Goal: Task Accomplishment & Management: Complete application form

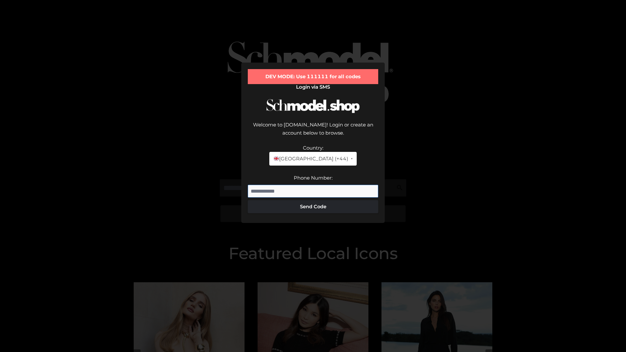
click at [313, 185] on input "Phone Number:" at bounding box center [313, 191] width 130 height 13
type input "**********"
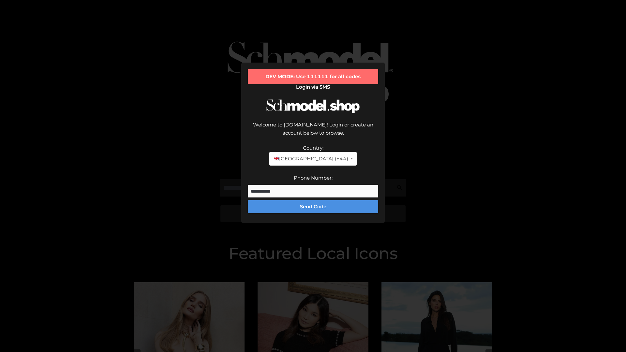
click at [313, 200] on button "Send Code" at bounding box center [313, 206] width 130 height 13
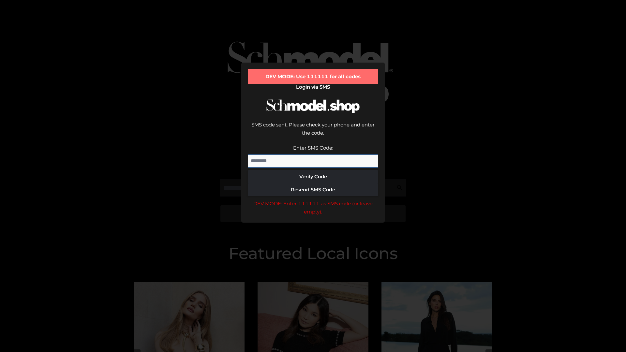
click at [313, 154] on input "Enter SMS Code:" at bounding box center [313, 160] width 130 height 13
type input "******"
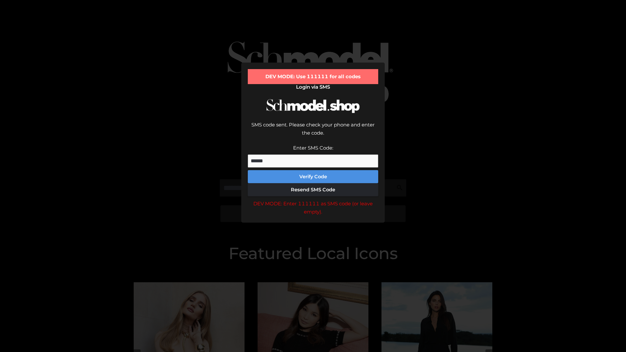
click at [313, 170] on button "Verify Code" at bounding box center [313, 176] width 130 height 13
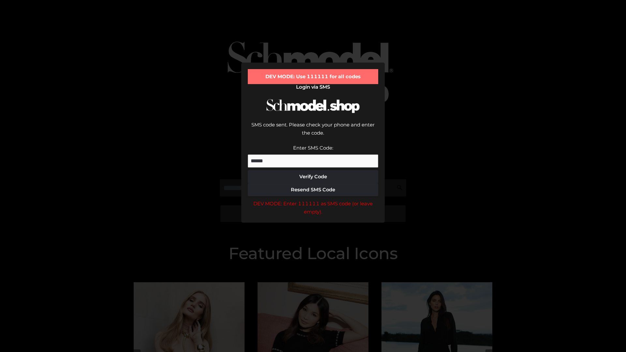
click at [313, 199] on div "DEV MODE: Enter 111111 as SMS code (or leave empty)." at bounding box center [313, 207] width 130 height 17
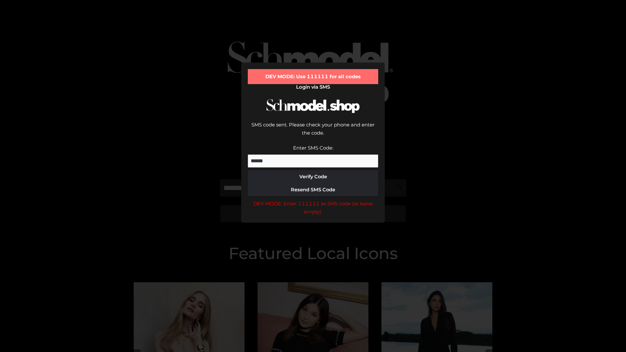
click at [313, 199] on div "DEV MODE: Enter 111111 as SMS code (or leave empty)." at bounding box center [313, 207] width 130 height 17
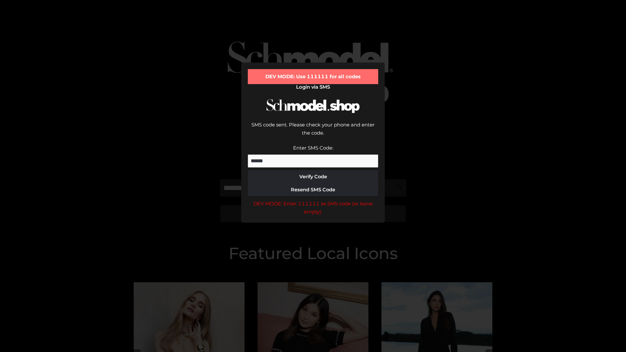
click at [313, 199] on div "DEV MODE: Enter 111111 as SMS code (or leave empty)." at bounding box center [313, 207] width 130 height 17
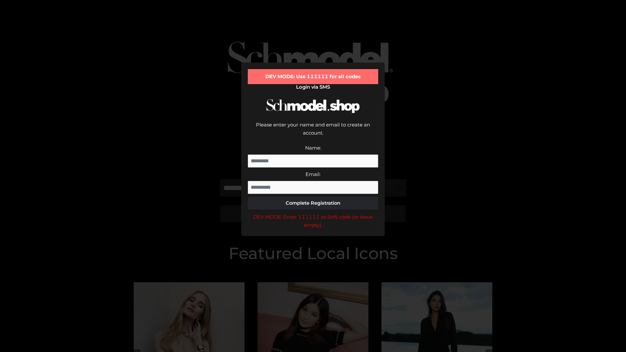
click at [313, 213] on div "DEV MODE: Enter 111111 as SMS code (or leave empty)." at bounding box center [313, 221] width 130 height 17
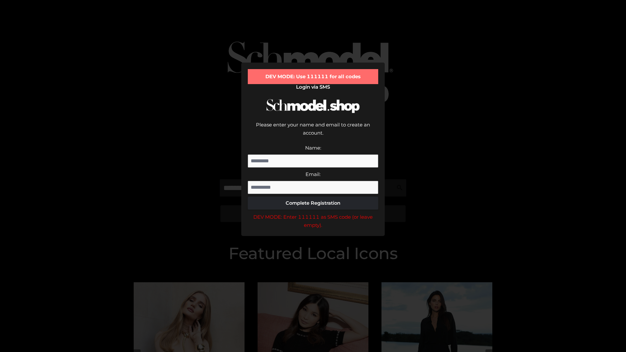
click at [313, 213] on div "DEV MODE: Enter 111111 as SMS code (or leave empty)." at bounding box center [313, 221] width 130 height 17
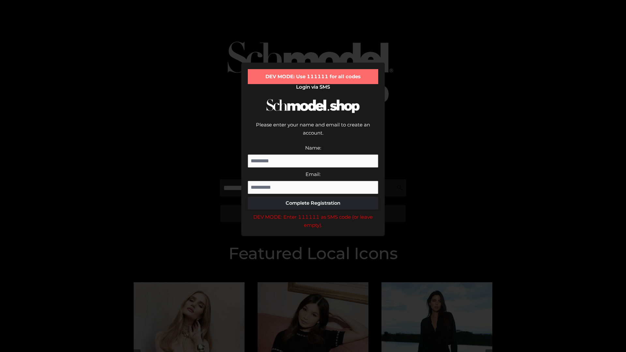
click at [313, 213] on div "DEV MODE: Enter 111111 as SMS code (or leave empty)." at bounding box center [313, 221] width 130 height 17
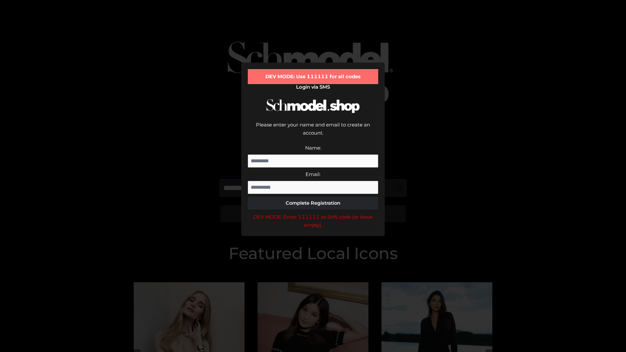
scroll to position [0, 34]
click at [313, 213] on div "DEV MODE: Enter 111111 as SMS code (or leave empty)." at bounding box center [313, 221] width 130 height 17
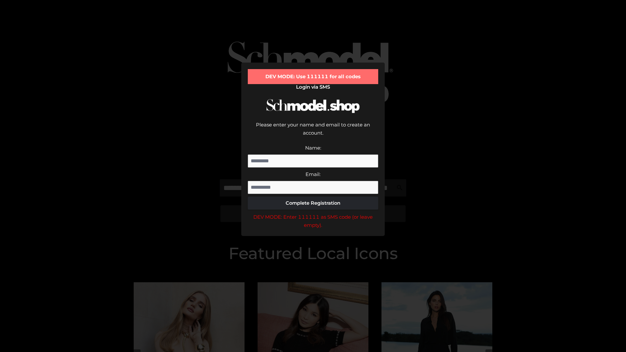
click at [313, 213] on div "DEV MODE: Enter 111111 as SMS code (or leave empty)." at bounding box center [313, 221] width 130 height 17
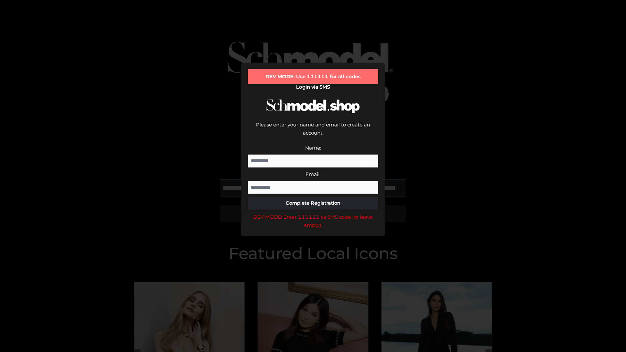
scroll to position [0, 71]
click at [313, 213] on div "DEV MODE: Enter 111111 as SMS code (or leave empty)." at bounding box center [313, 221] width 130 height 17
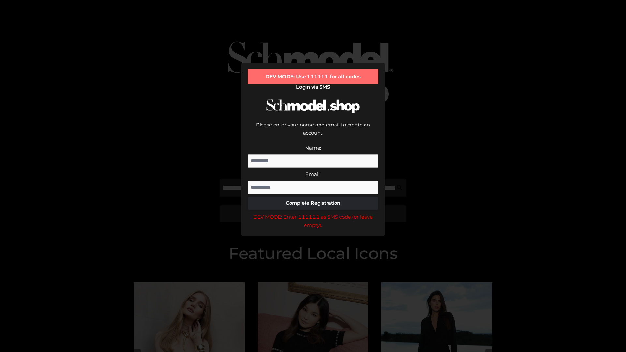
click at [313, 213] on div "DEV MODE: Enter 111111 as SMS code (or leave empty)." at bounding box center [313, 221] width 130 height 17
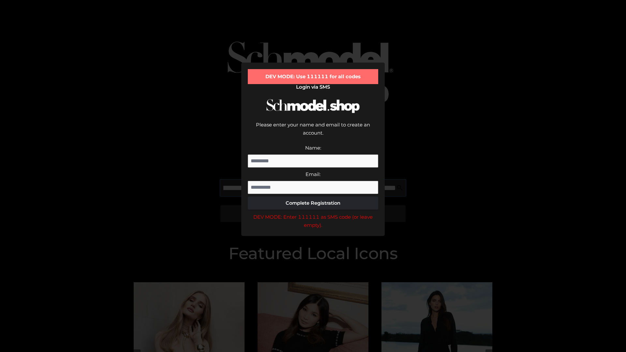
scroll to position [0, 110]
click at [313, 213] on div "DEV MODE: Enter 111111 as SMS code (or leave empty)." at bounding box center [313, 221] width 130 height 17
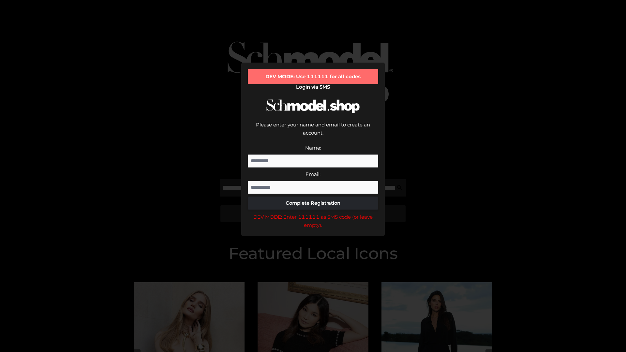
click at [313, 213] on div "DEV MODE: Enter 111111 as SMS code (or leave empty)." at bounding box center [313, 221] width 130 height 17
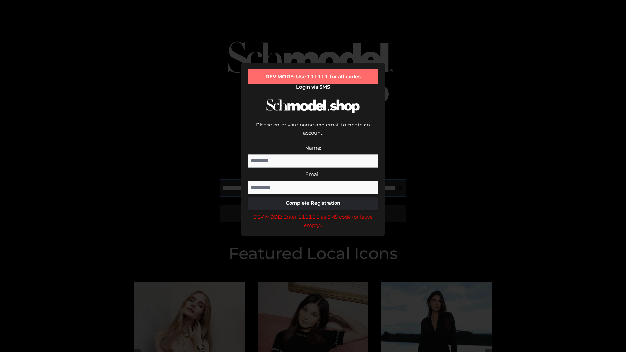
scroll to position [0, 152]
click at [313, 213] on div "DEV MODE: Enter 111111 as SMS code (or leave empty)." at bounding box center [313, 221] width 130 height 17
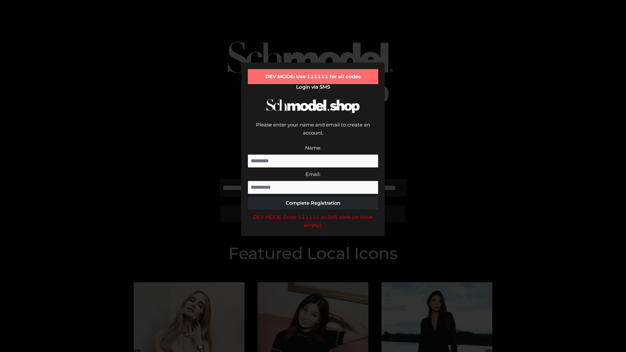
click at [313, 213] on div "DEV MODE: Enter 111111 as SMS code (or leave empty)." at bounding box center [313, 221] width 130 height 17
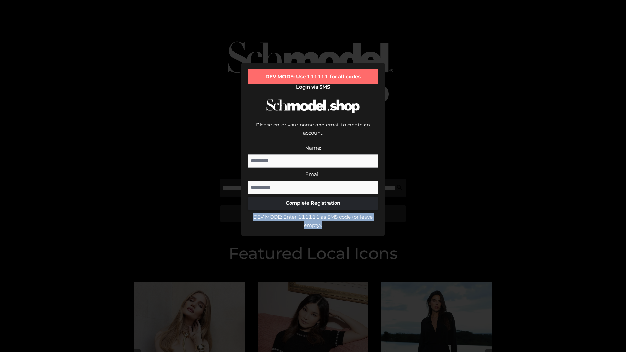
scroll to position [0, 0]
type input "**********"
